Goal: Task Accomplishment & Management: Use online tool/utility

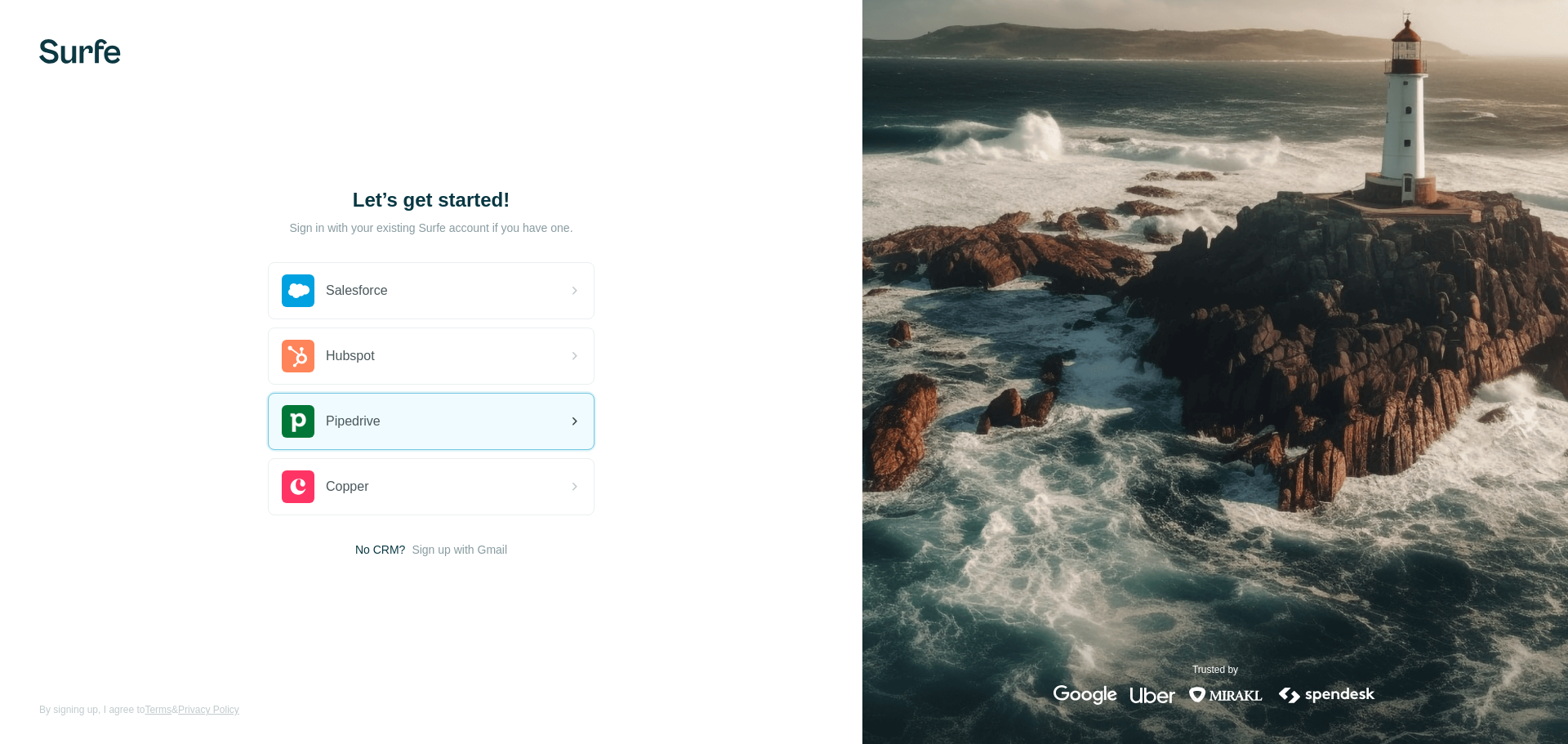
click at [427, 430] on div "Pipedrive" at bounding box center [431, 421] width 325 height 56
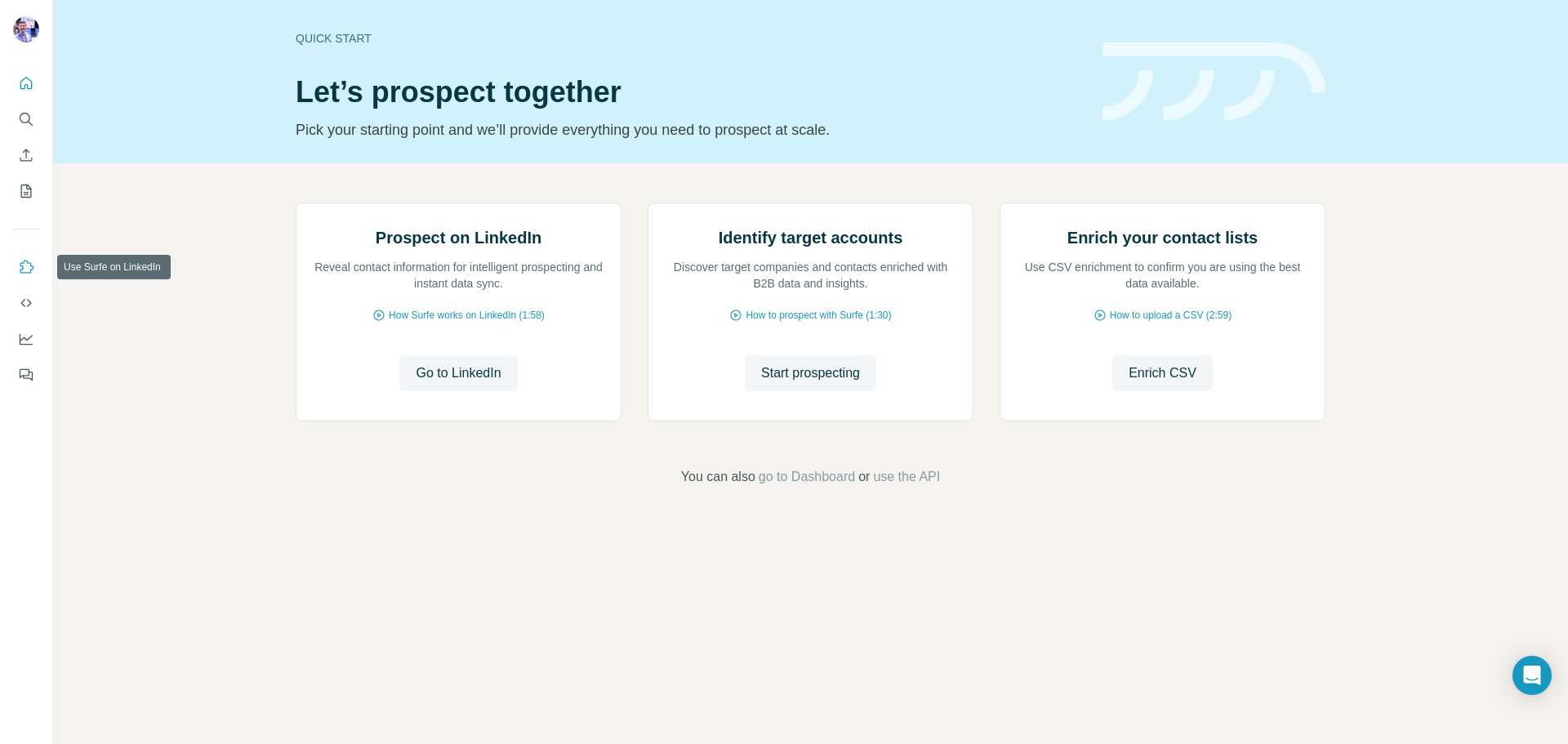
click at [26, 267] on icon "Use Surfe on LinkedIn" at bounding box center [26, 266] width 16 height 16
